Goal: Information Seeking & Learning: Learn about a topic

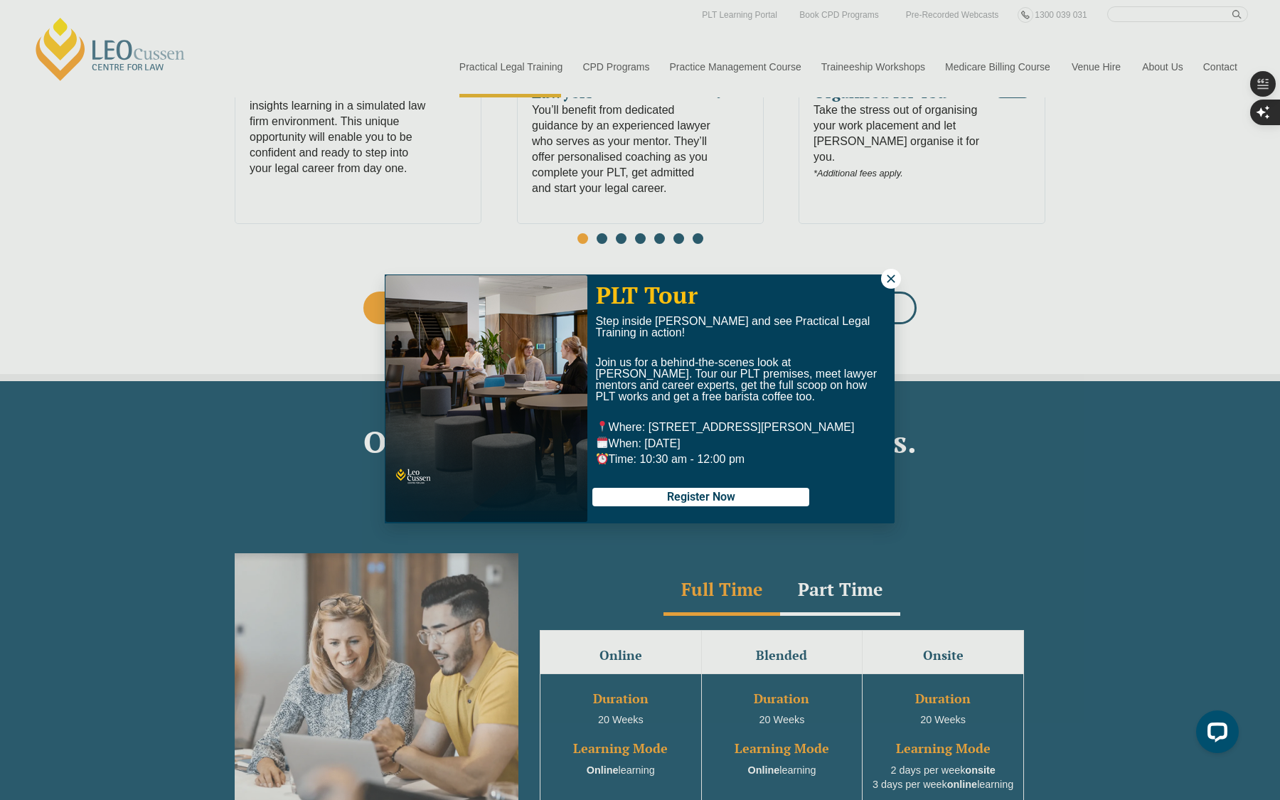
click at [896, 280] on icon at bounding box center [891, 278] width 13 height 13
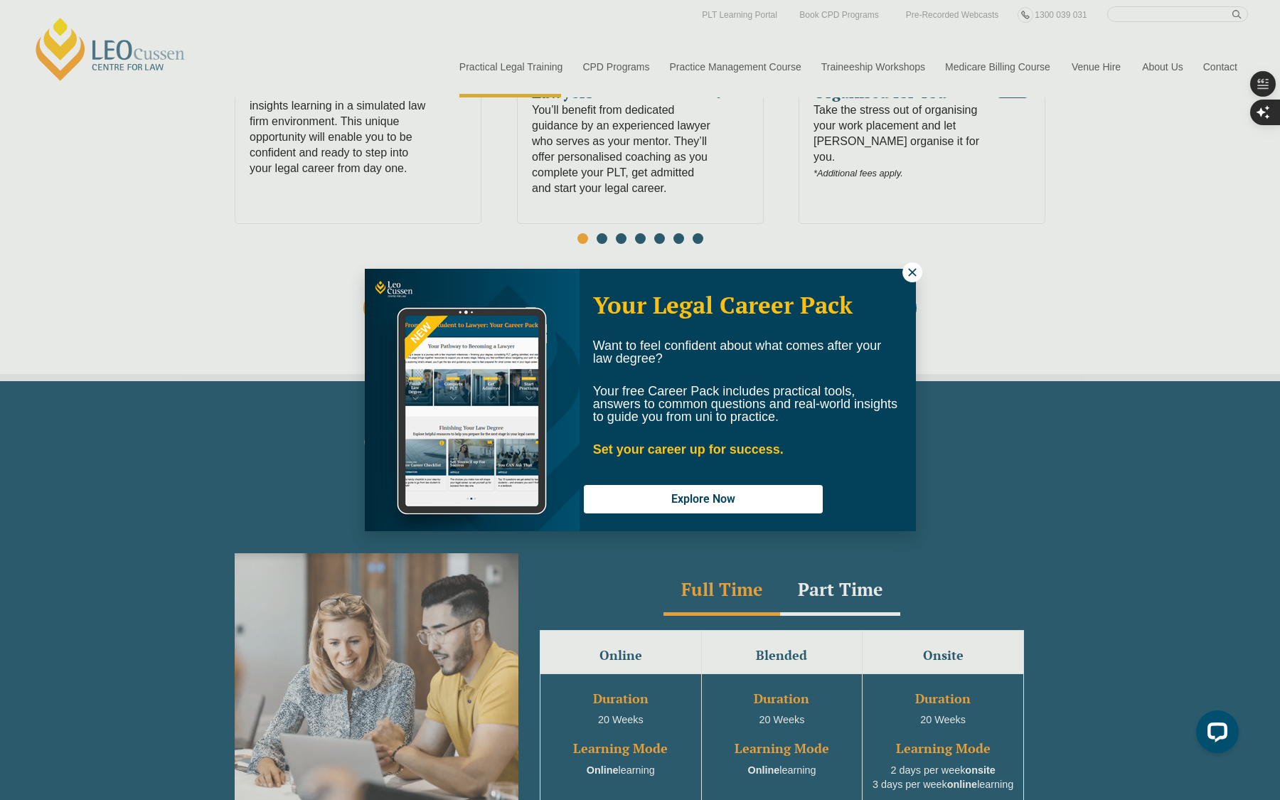
click at [909, 275] on icon at bounding box center [912, 272] width 8 height 8
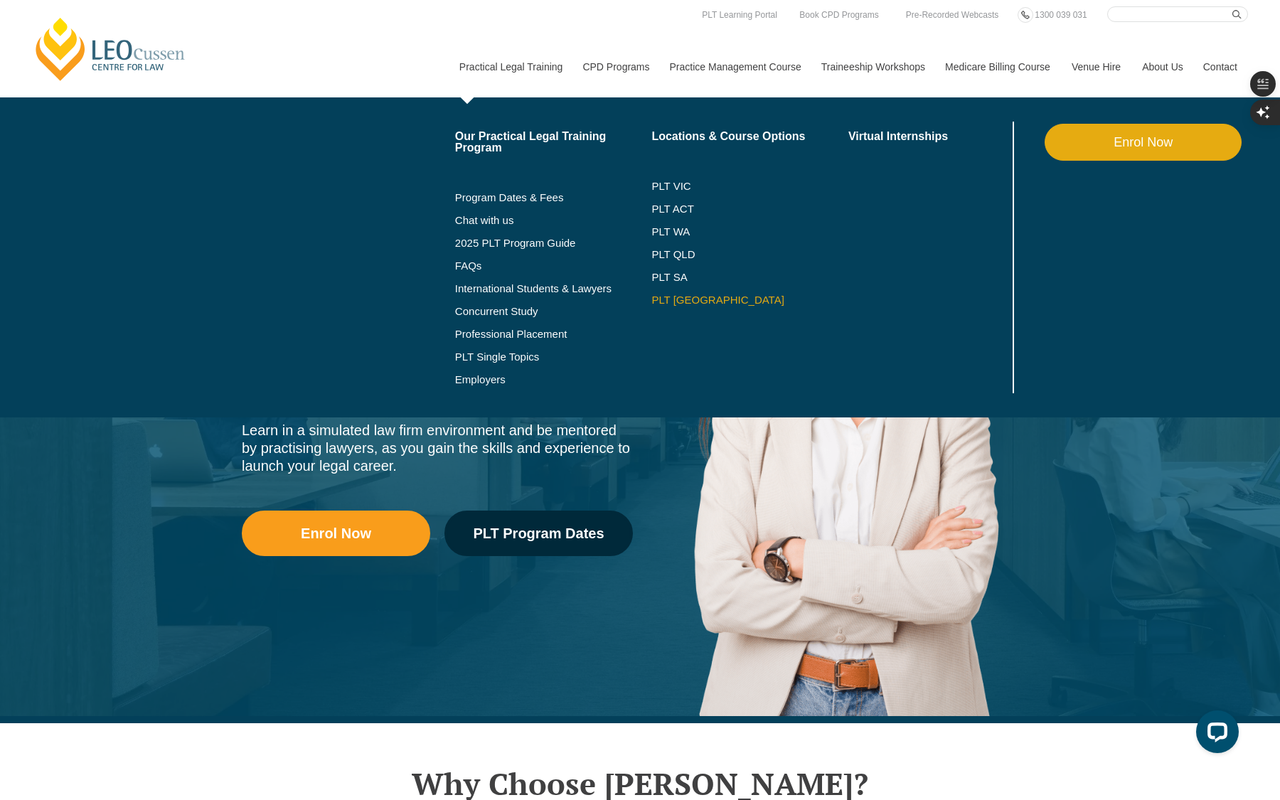
click at [666, 295] on link "PLT [GEOGRAPHIC_DATA]" at bounding box center [750, 300] width 197 height 11
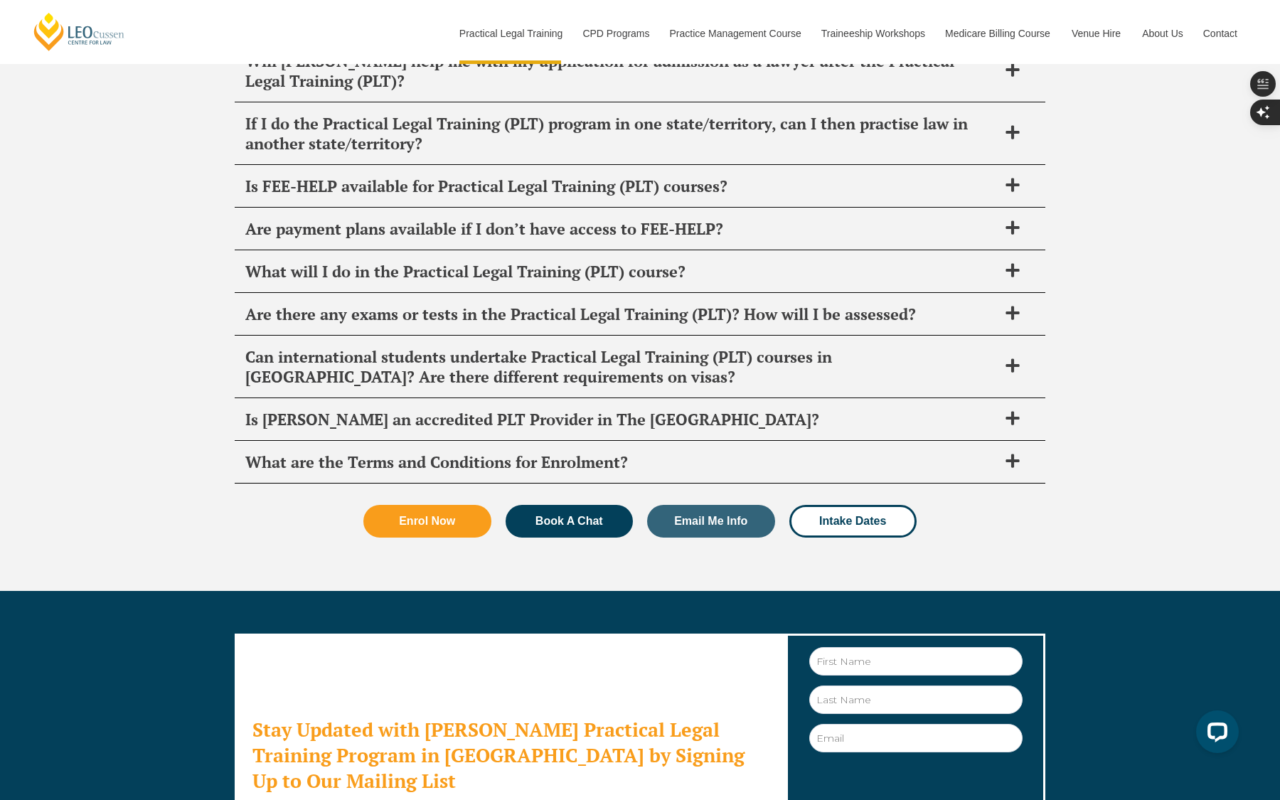
scroll to position [7564, 0]
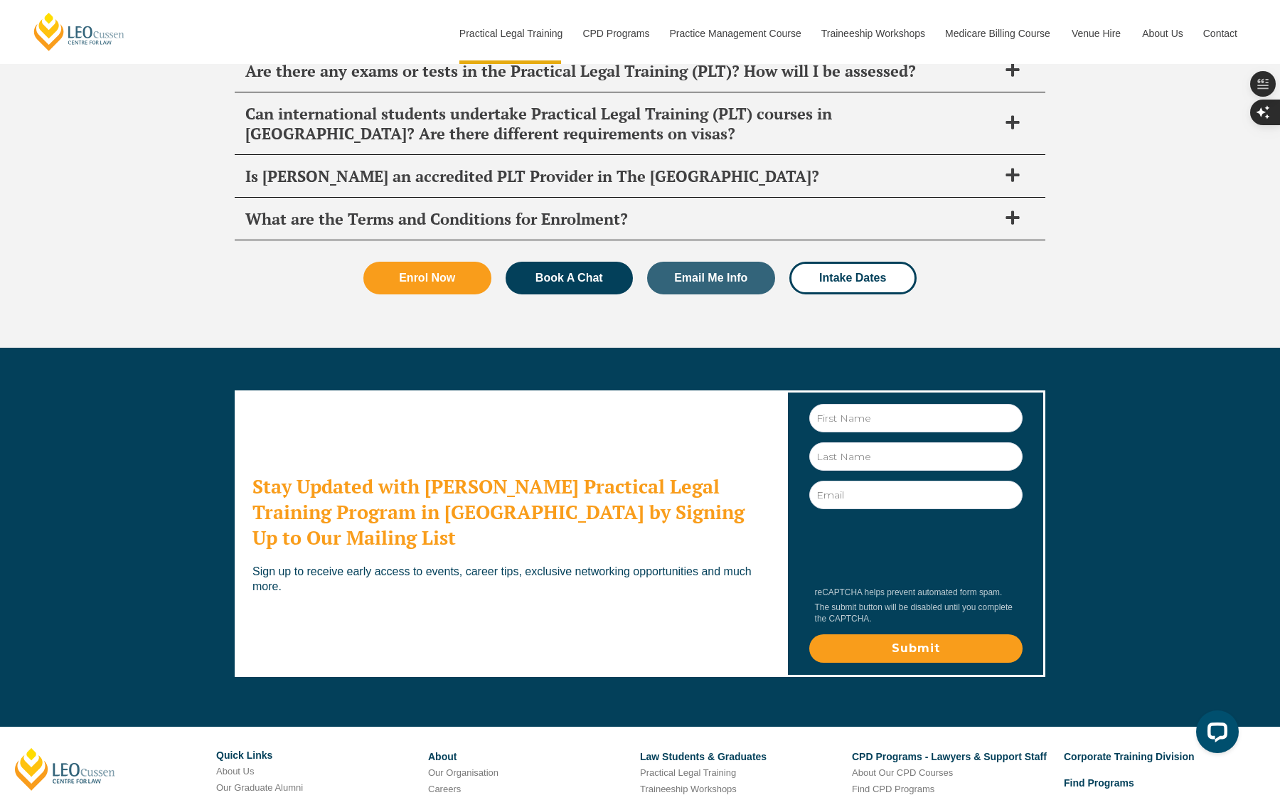
click at [244, 783] on link "Our Graduate Alumni" at bounding box center [259, 788] width 87 height 11
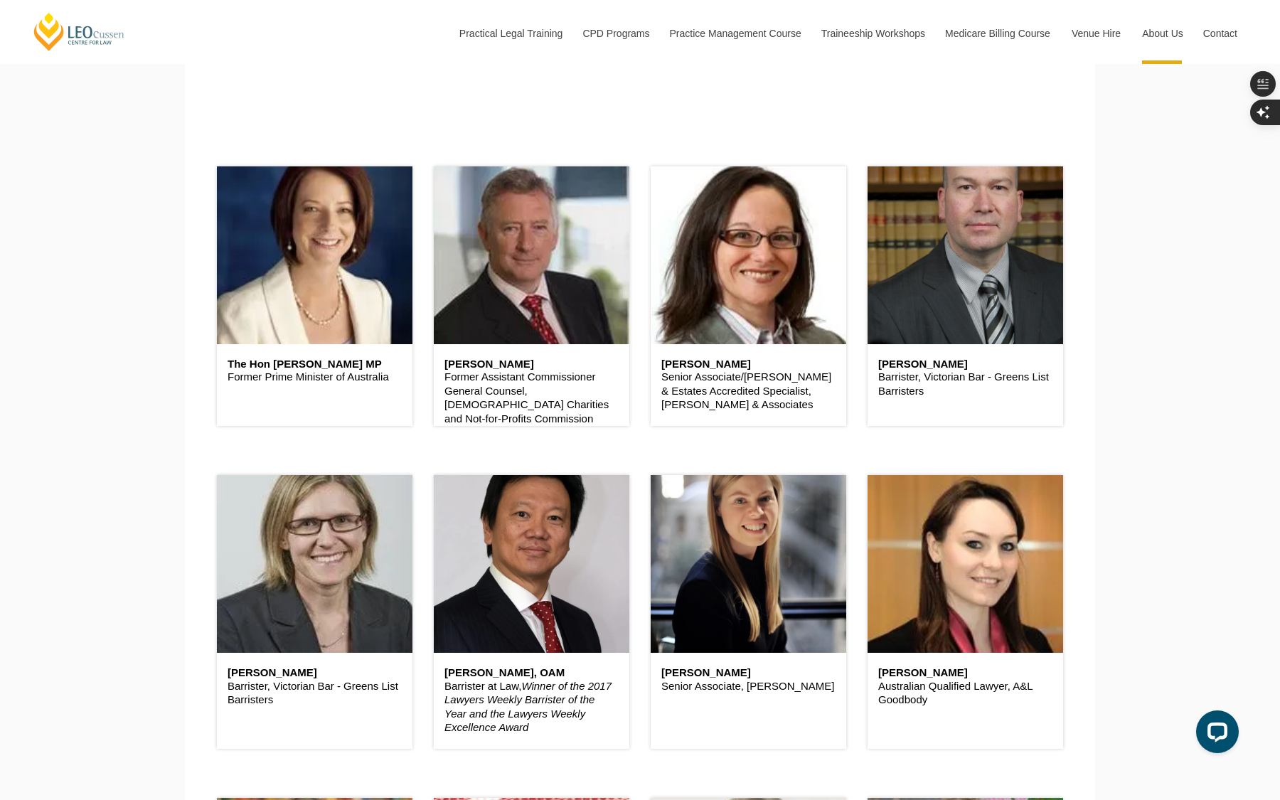
scroll to position [588, 0]
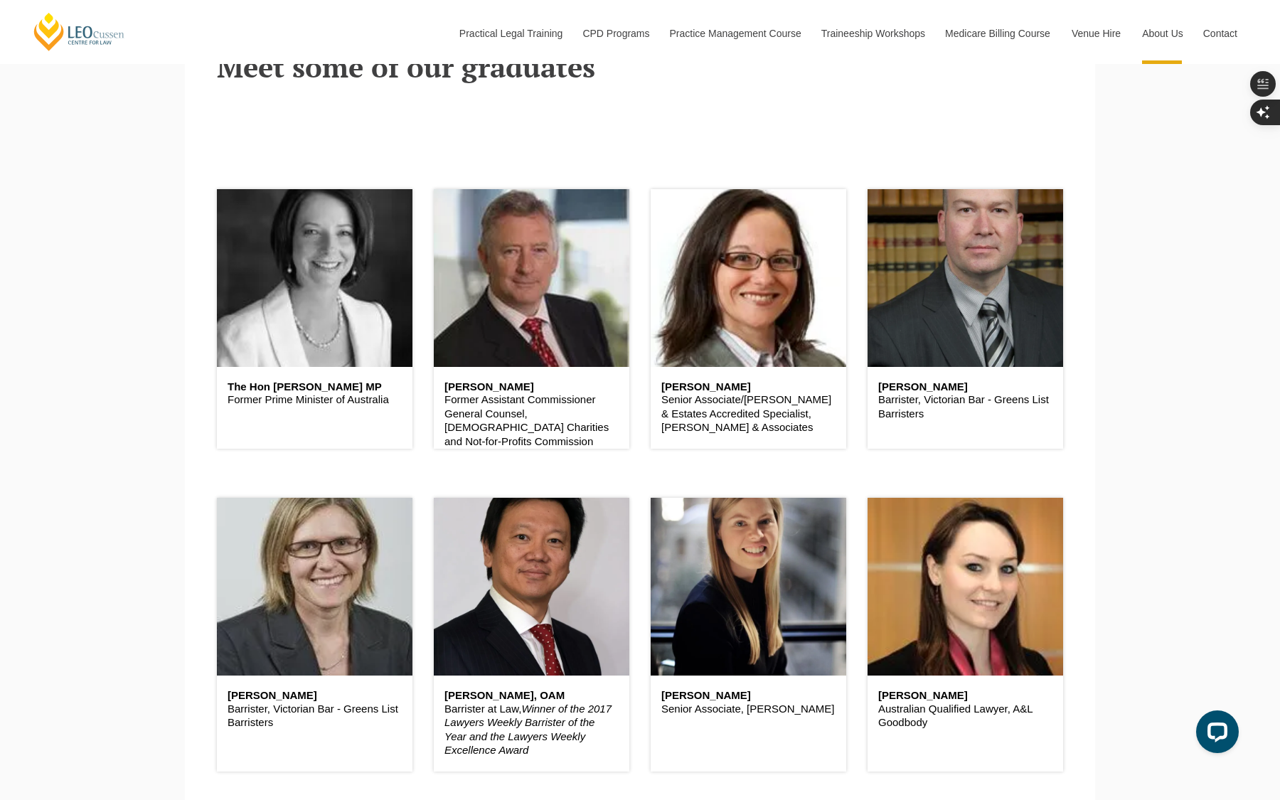
click at [341, 285] on header at bounding box center [315, 278] width 196 height 178
